Goal: Information Seeking & Learning: Learn about a topic

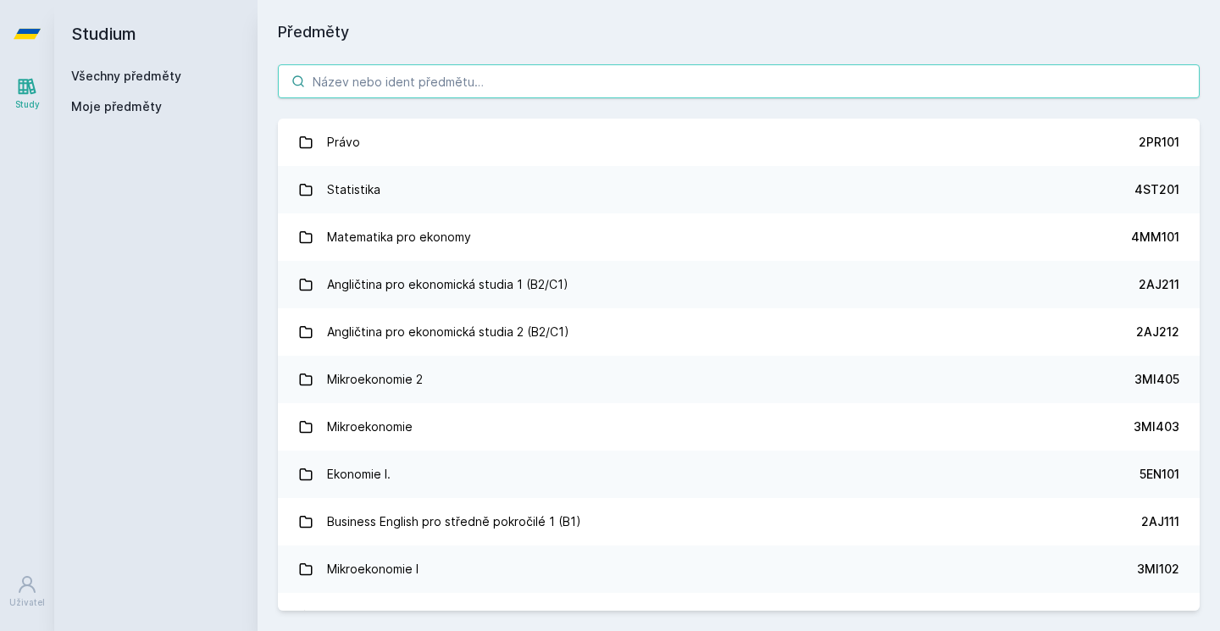
click at [419, 77] on input "search" at bounding box center [739, 81] width 922 height 34
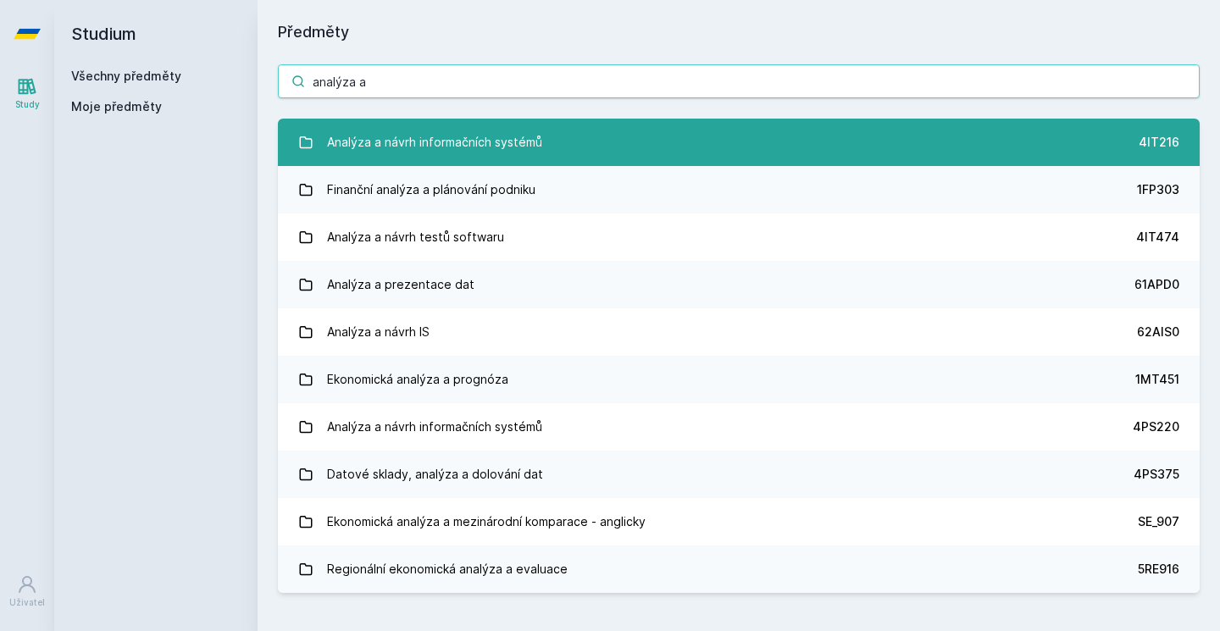
type input "analýza a"
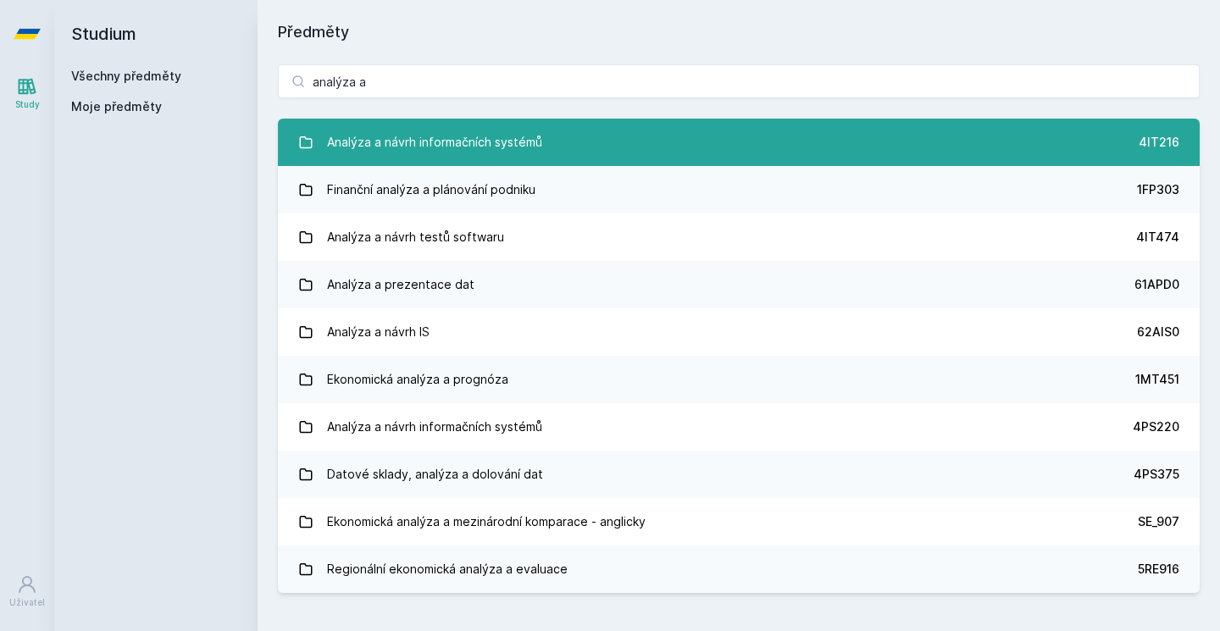
click at [470, 144] on div "Analýza a návrh informačních systémů" at bounding box center [434, 142] width 215 height 34
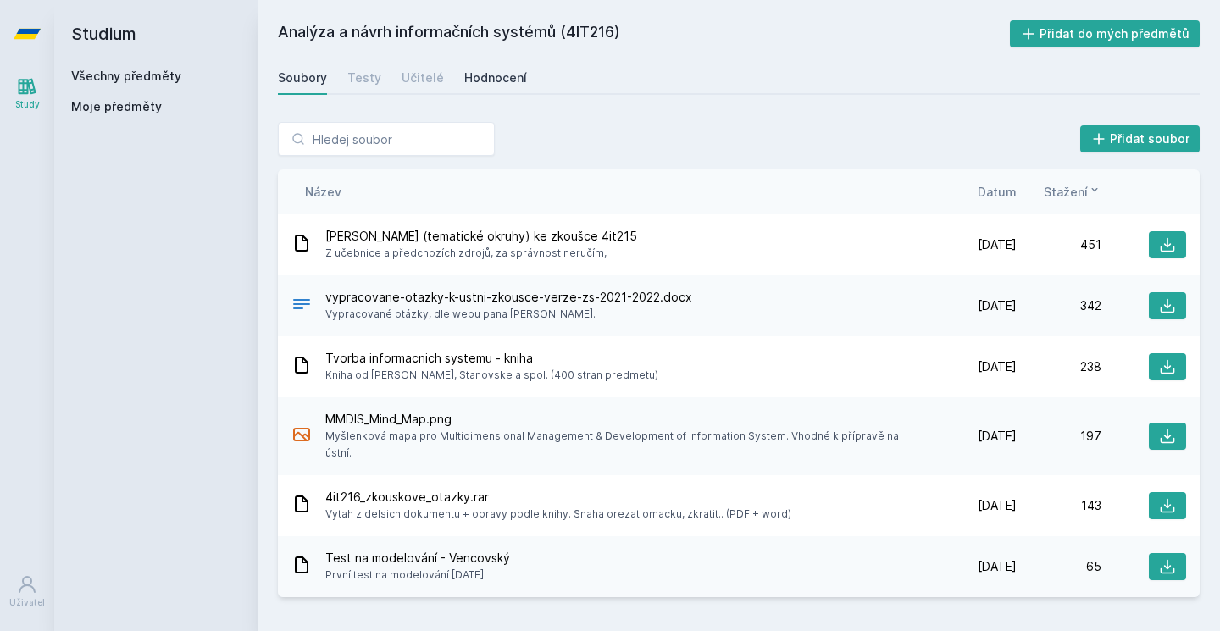
click at [494, 83] on div "Hodnocení" at bounding box center [495, 78] width 63 height 17
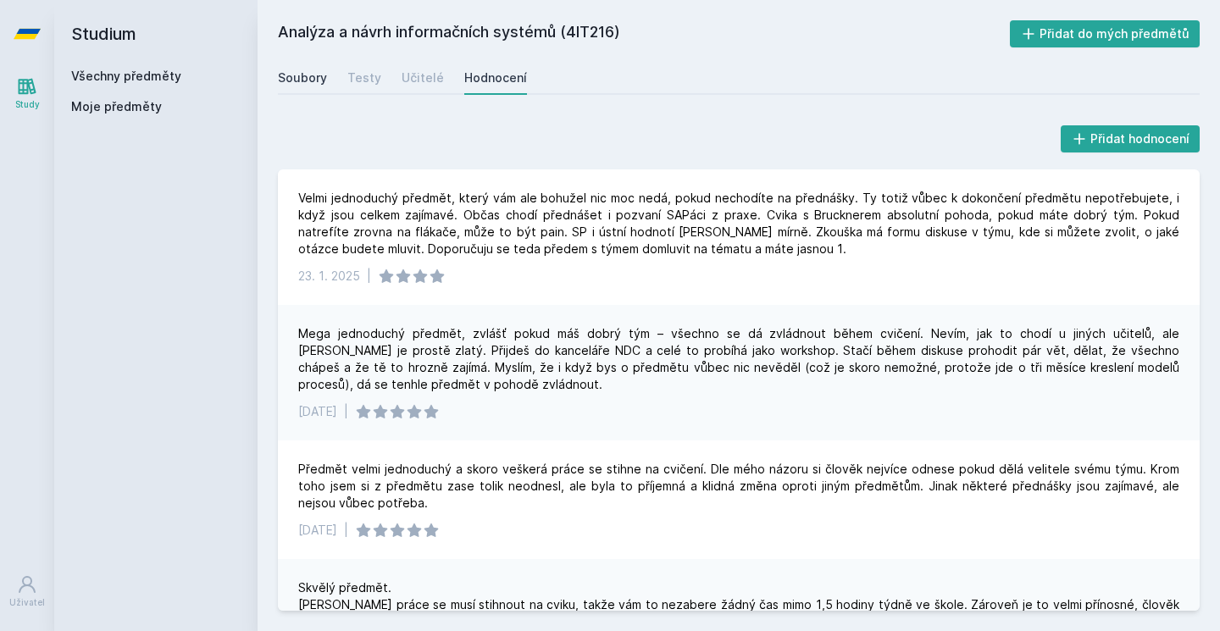
click at [304, 91] on link "Soubory" at bounding box center [302, 78] width 49 height 34
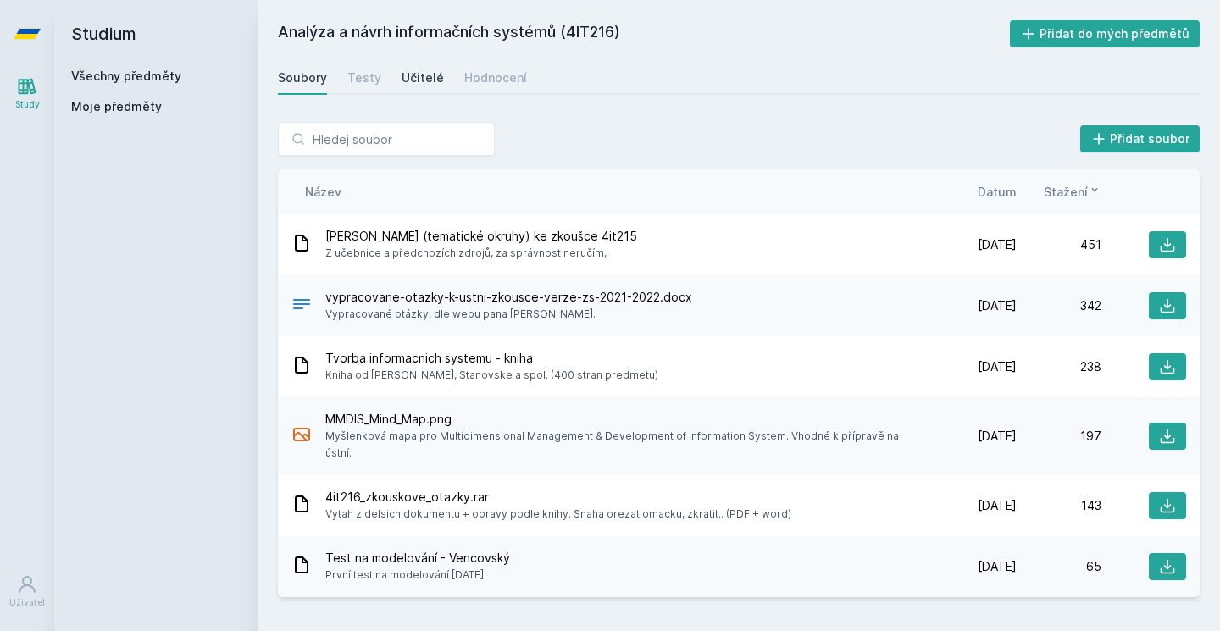
click at [403, 86] on link "Učitelé" at bounding box center [423, 78] width 42 height 34
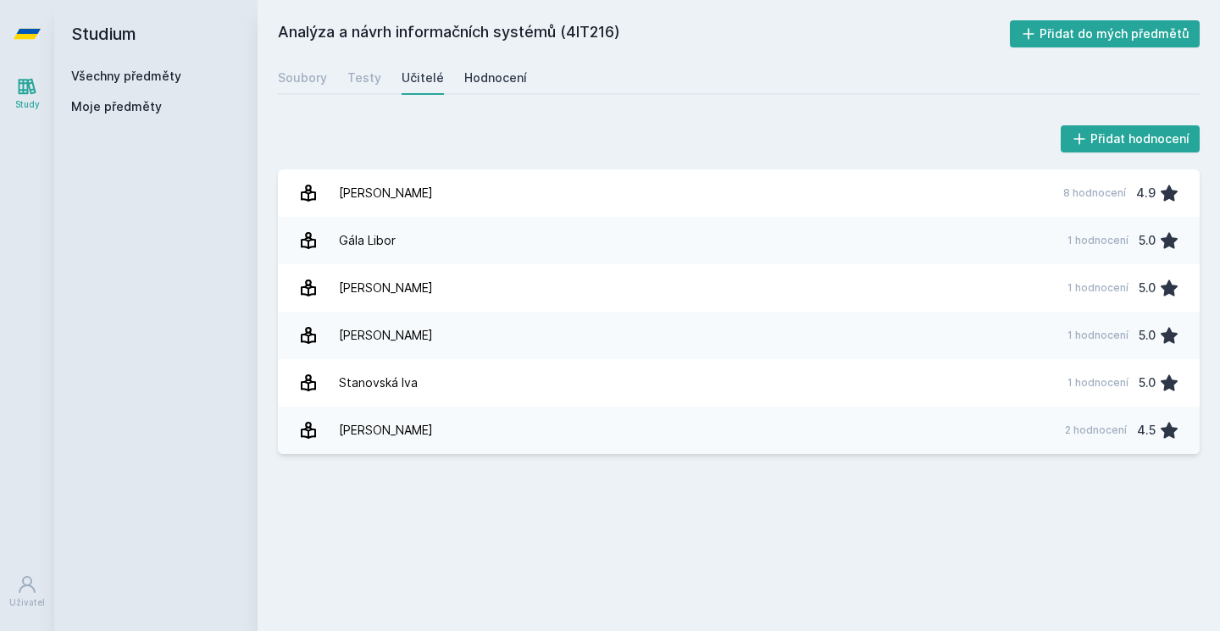
click at [480, 67] on link "Hodnocení" at bounding box center [495, 78] width 63 height 34
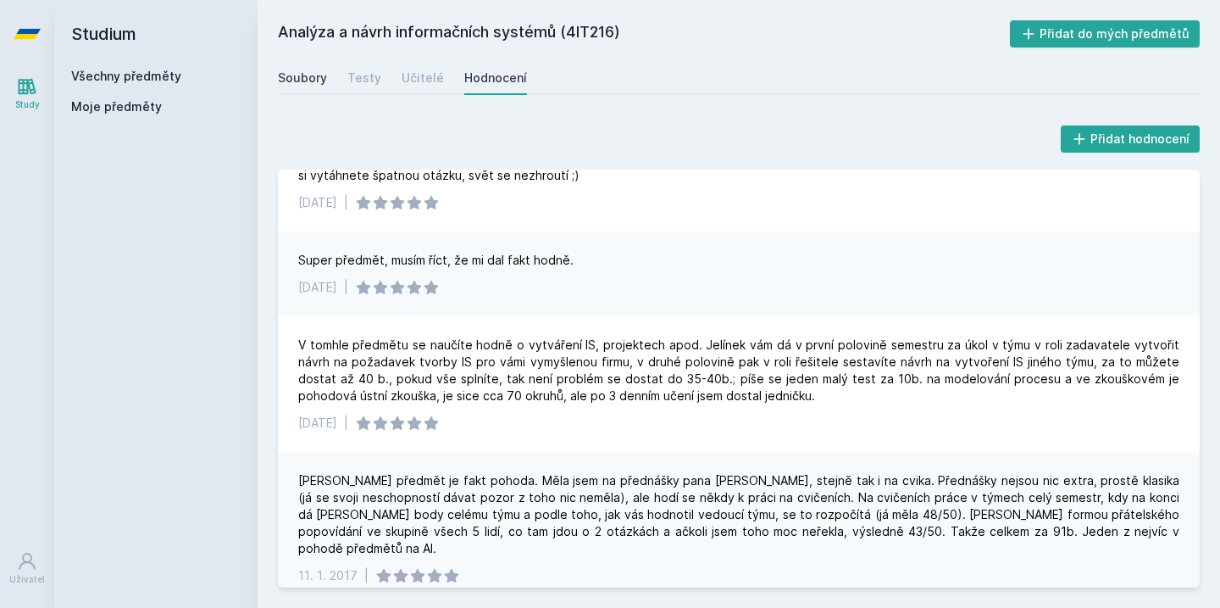
click at [310, 76] on div "Soubory" at bounding box center [302, 78] width 49 height 17
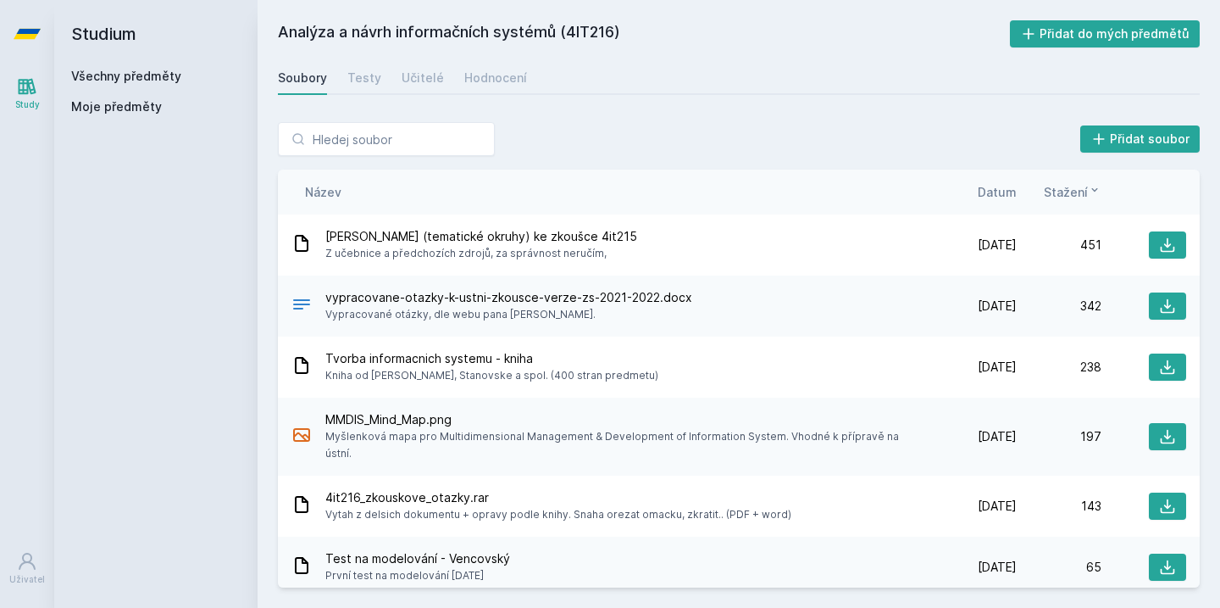
click at [136, 75] on link "Všechny předměty" at bounding box center [126, 76] width 110 height 14
